Goal: Navigation & Orientation: Find specific page/section

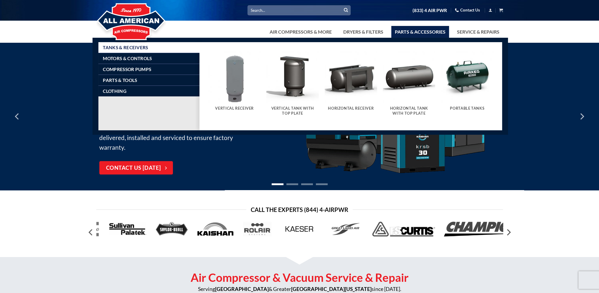
click at [425, 32] on link "Parts & Accessories" at bounding box center [420, 32] width 58 height 12
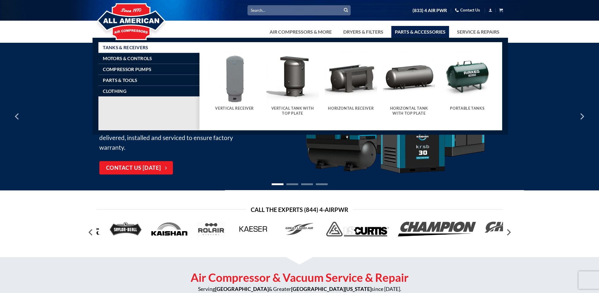
click at [423, 32] on link "Parts & Accessories" at bounding box center [420, 32] width 58 height 12
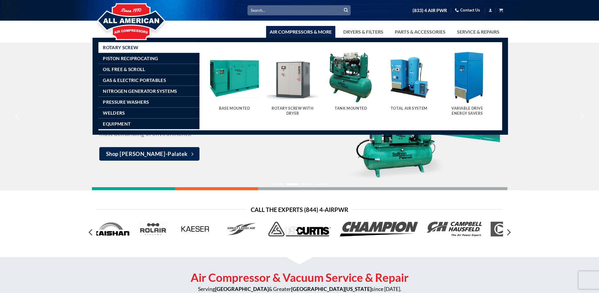
click at [312, 29] on link "Air Compressors & More" at bounding box center [300, 32] width 69 height 12
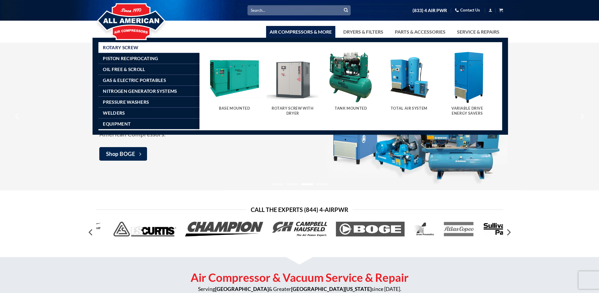
click at [231, 80] on img "Visit product category Base Mounted" at bounding box center [234, 77] width 52 height 52
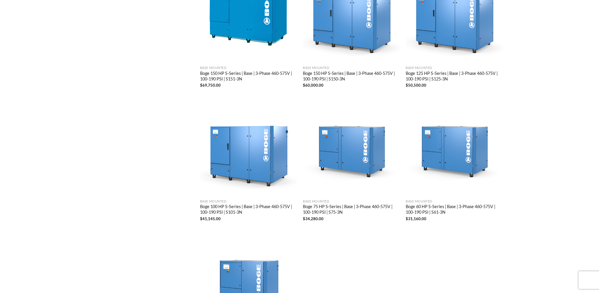
scroll to position [942, 0]
